Goal: Task Accomplishment & Management: Use online tool/utility

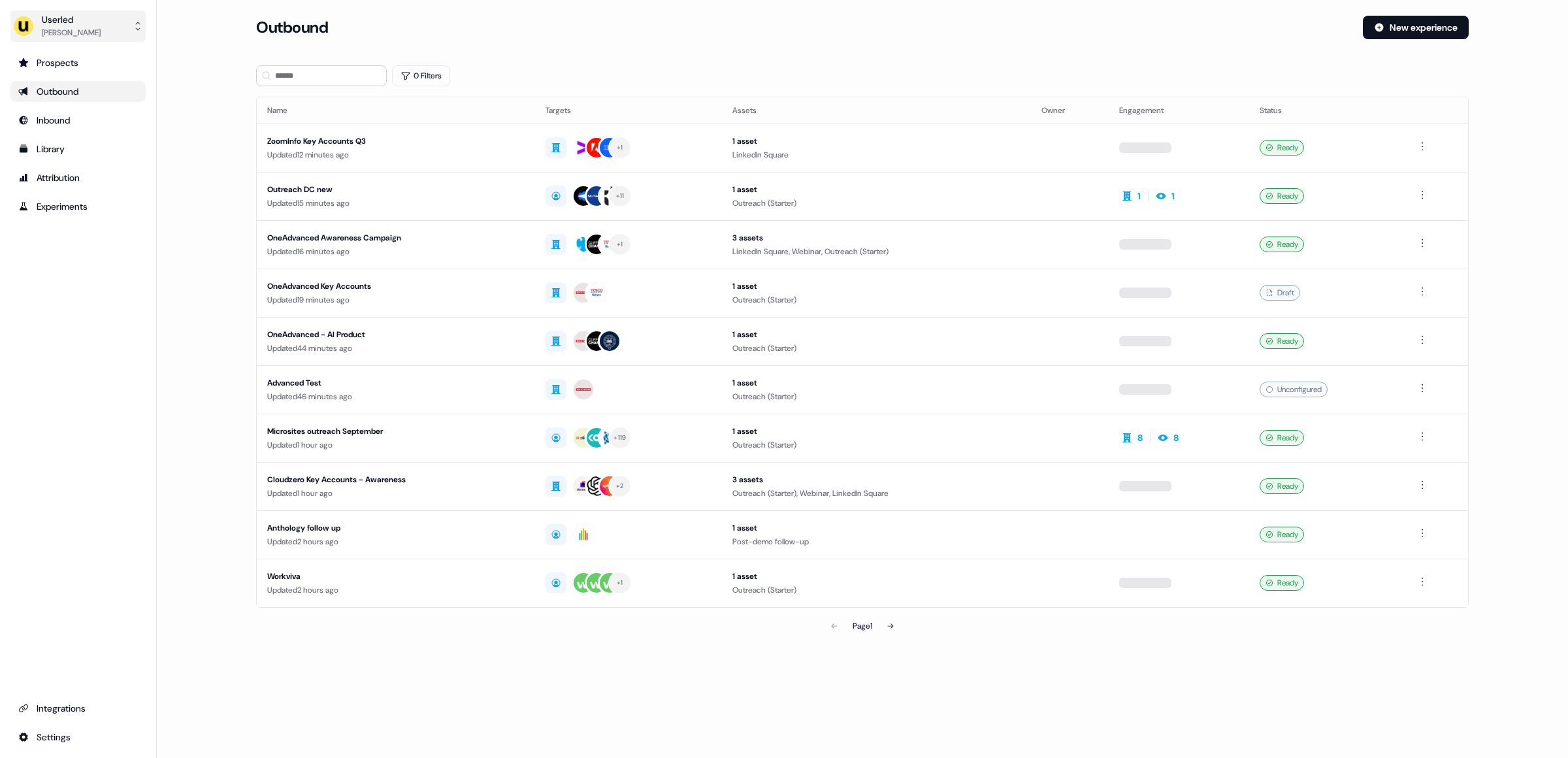
click at [65, 27] on div "[PERSON_NAME]" at bounding box center [71, 33] width 58 height 13
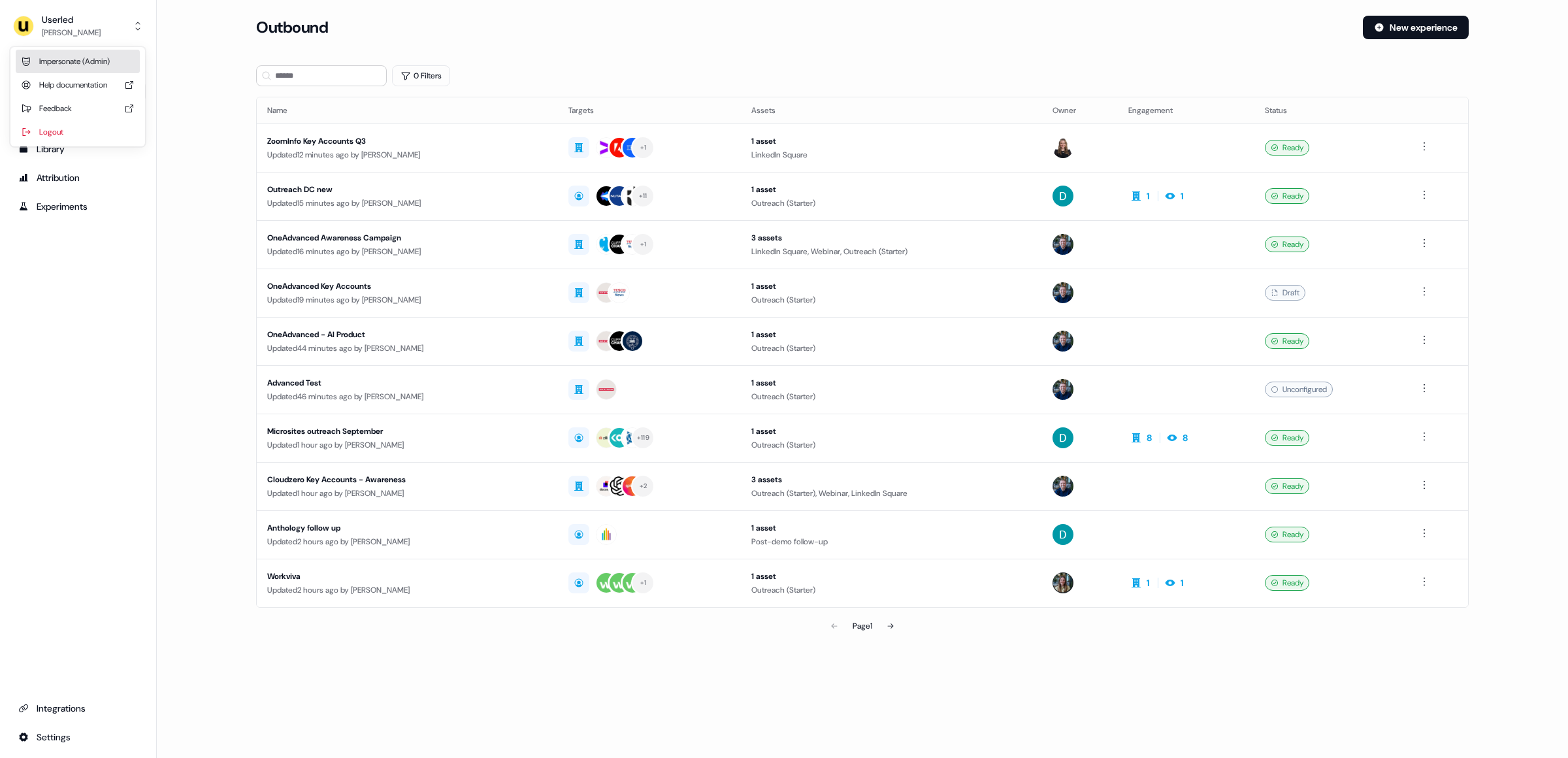
click at [69, 65] on div "Impersonate (Admin)" at bounding box center [78, 61] width 125 height 24
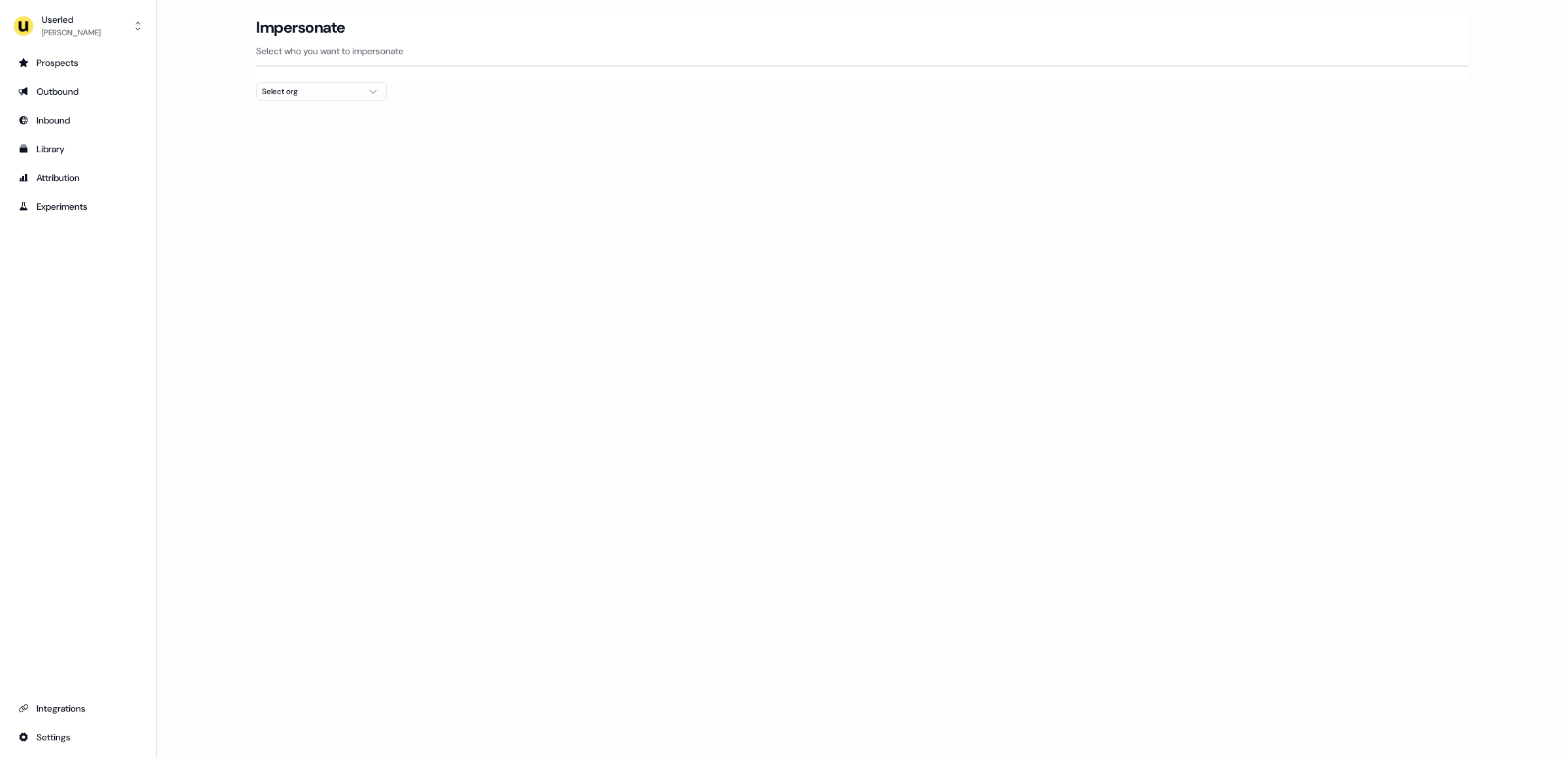
click at [317, 93] on div "Select org" at bounding box center [311, 92] width 98 height 13
click at [277, 219] on div "Kpler" at bounding box center [322, 223] width 129 height 21
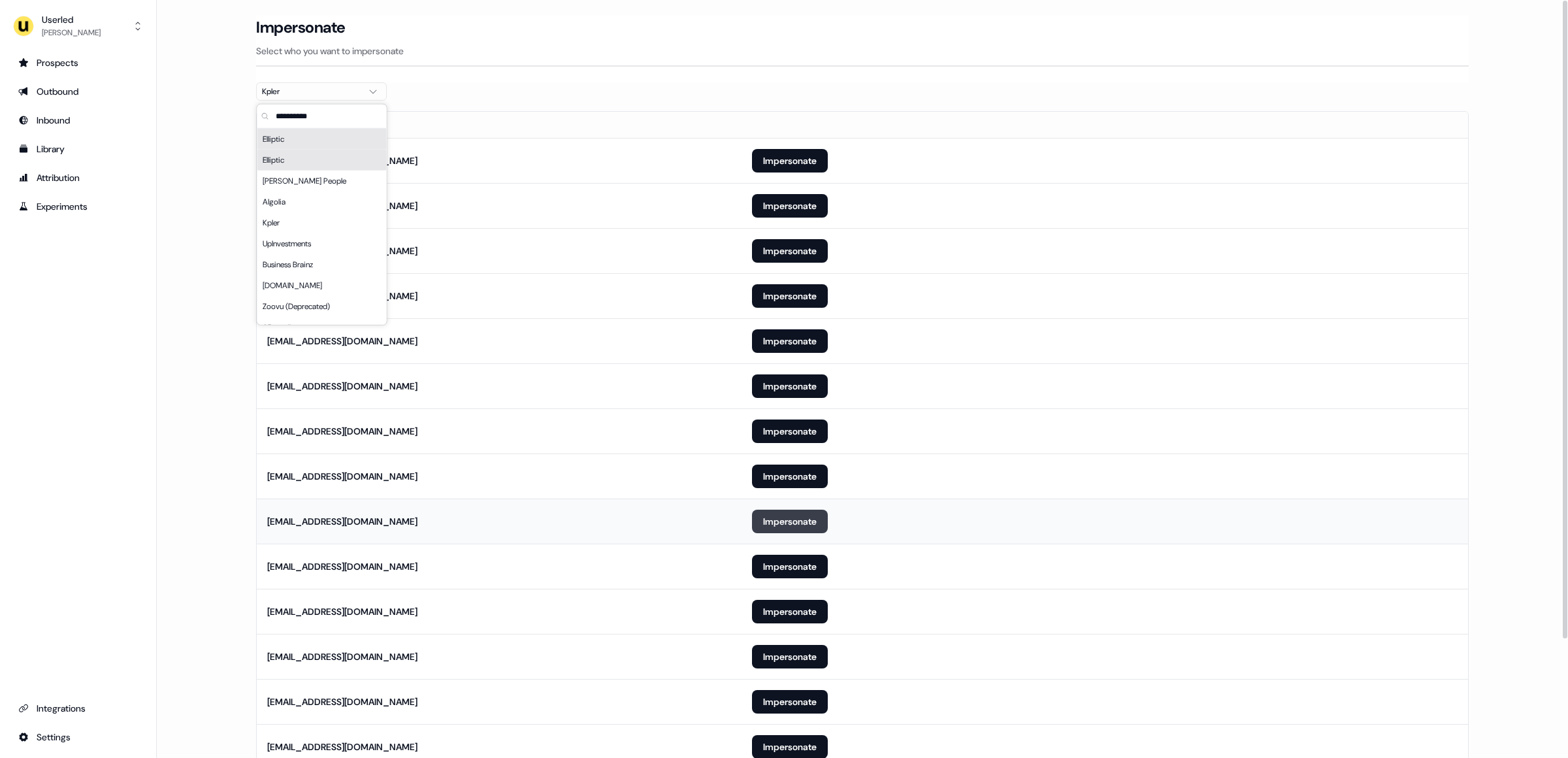
click at [807, 528] on button "Impersonate" at bounding box center [789, 521] width 76 height 24
